Goal: Check status: Check status

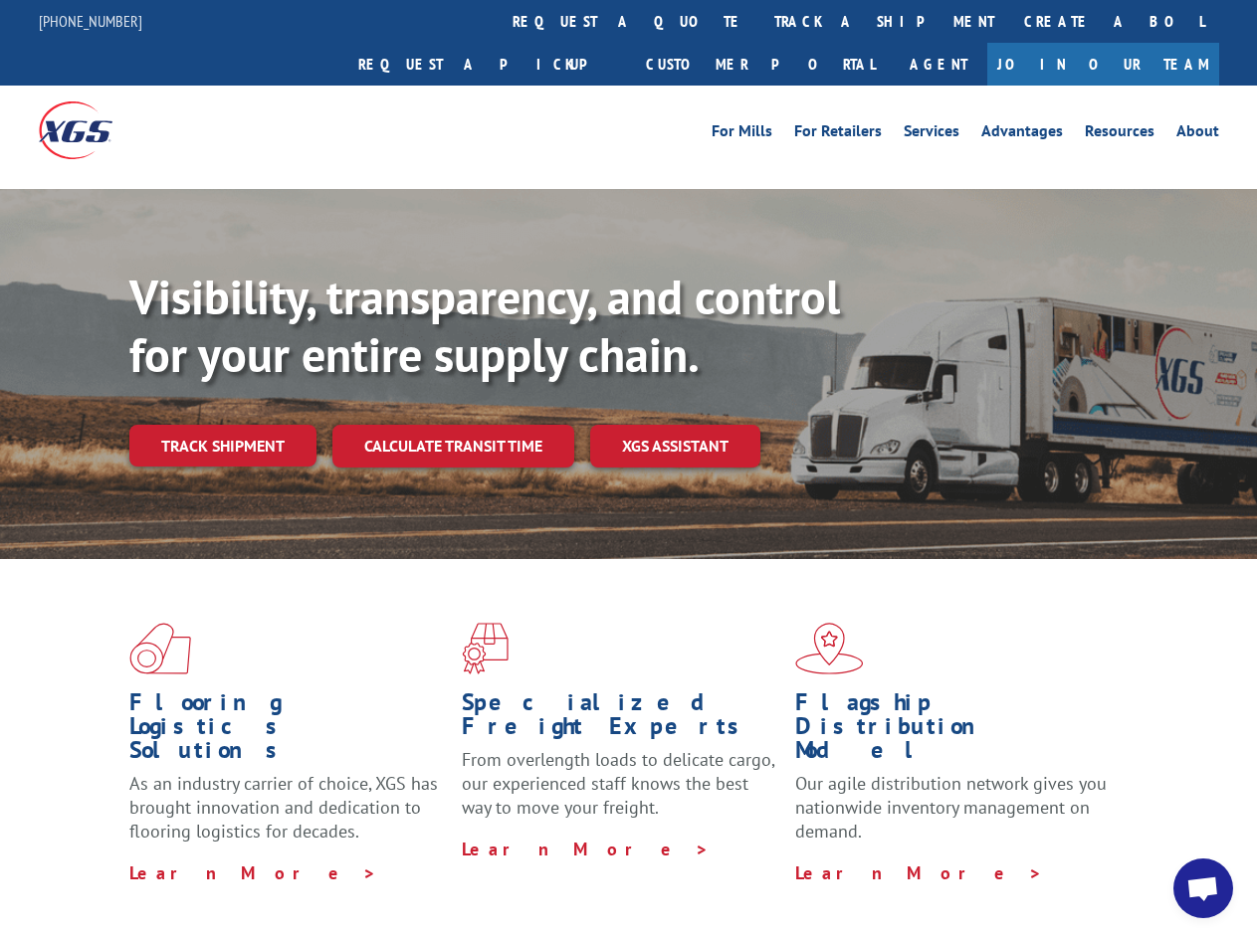
click at [628, 469] on div "Visibility, transparency, and control for your entire supply chain. Track shipm…" at bounding box center [692, 408] width 1127 height 278
click at [759, 21] on link "track a shipment" at bounding box center [884, 21] width 250 height 43
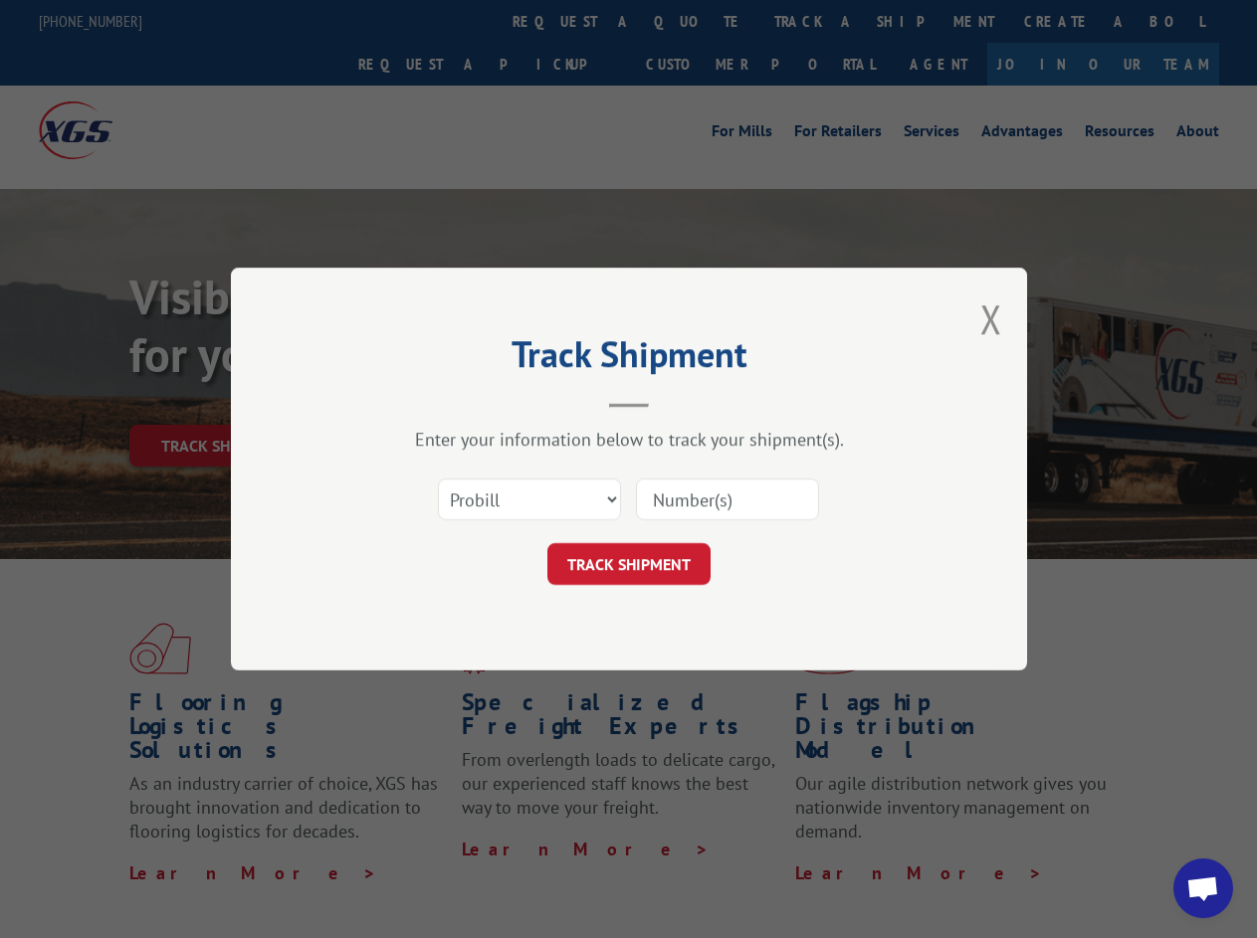
click at [694, 21] on div "Track Shipment Enter your information below to track your shipment(s). Select c…" at bounding box center [628, 469] width 1257 height 938
click at [819, 21] on div "Track Shipment Enter your information below to track your shipment(s). Select c…" at bounding box center [628, 469] width 1257 height 938
click at [222, 402] on div "Track Shipment Enter your information below to track your shipment(s). Select c…" at bounding box center [628, 469] width 1257 height 938
click at [452, 402] on header "Track Shipment" at bounding box center [628, 374] width 597 height 68
click at [676, 402] on header "Track Shipment" at bounding box center [628, 374] width 597 height 68
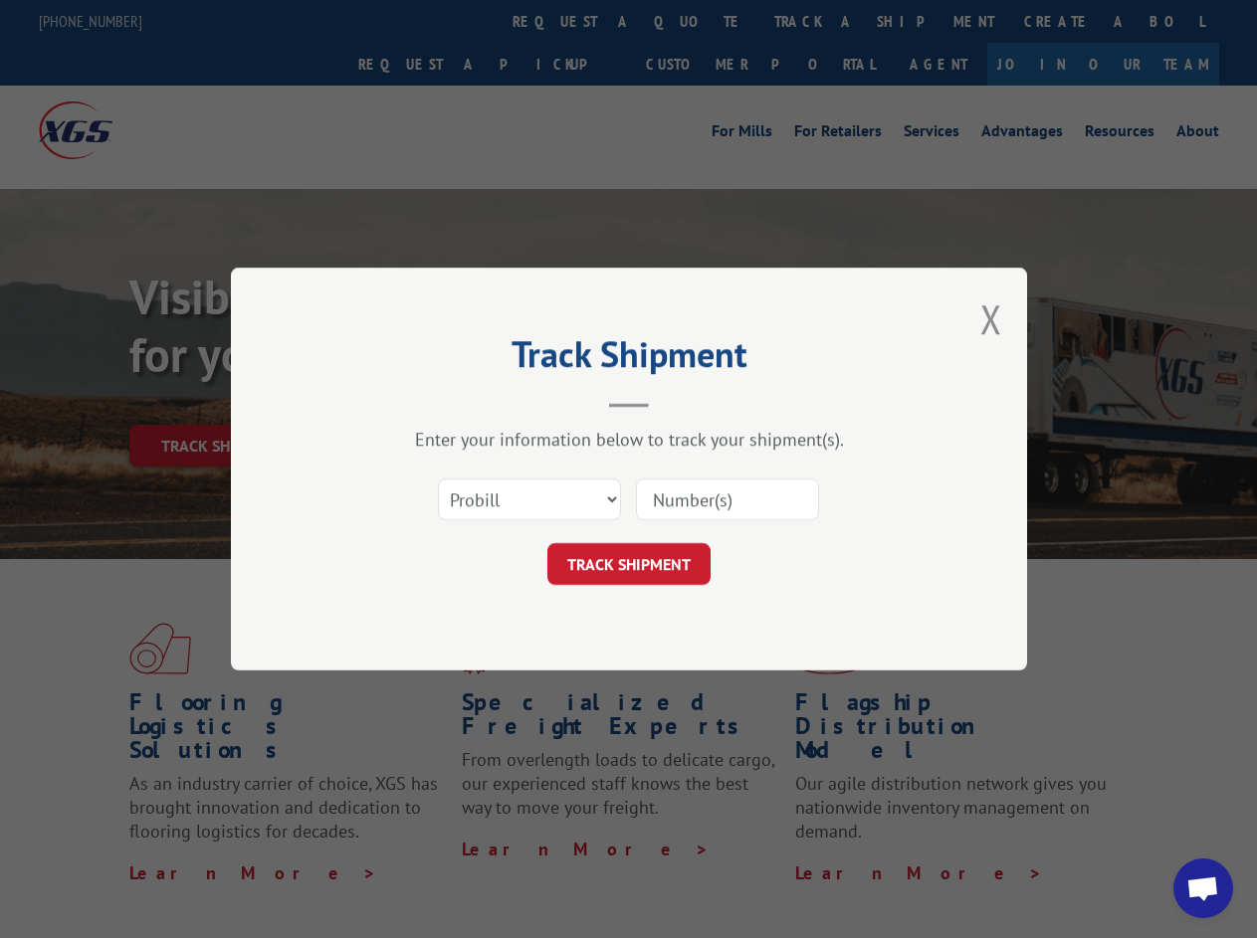
click at [1203, 888] on span "Open chat" at bounding box center [1202, 891] width 33 height 28
